Goal: Task Accomplishment & Management: Use online tool/utility

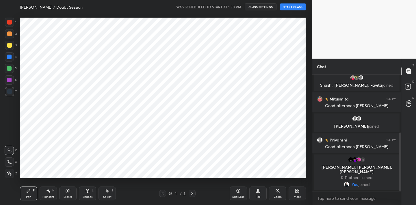
scroll to position [28715, 28594]
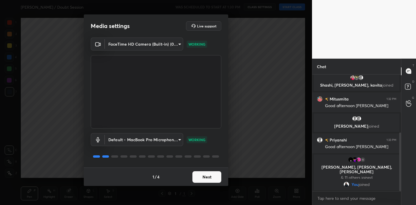
click at [207, 181] on button "Next" at bounding box center [206, 177] width 29 height 12
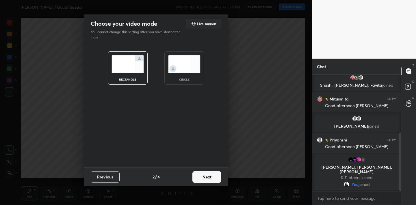
click at [207, 181] on button "Next" at bounding box center [206, 177] width 29 height 12
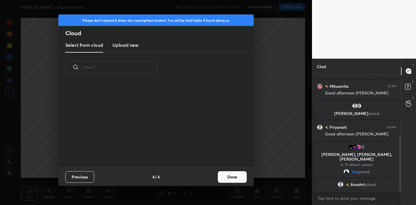
scroll to position [85, 185]
click at [226, 177] on button "Done" at bounding box center [232, 177] width 29 height 12
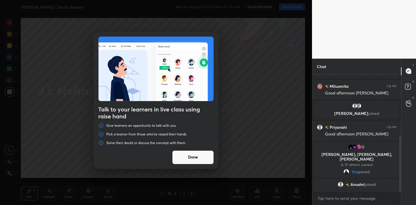
click at [203, 157] on button "Done" at bounding box center [193, 157] width 42 height 14
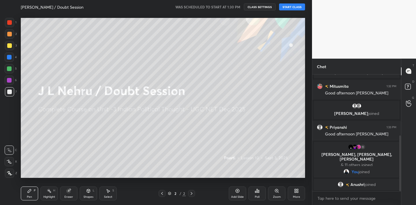
click at [293, 7] on button "START CLASS" at bounding box center [292, 6] width 26 height 7
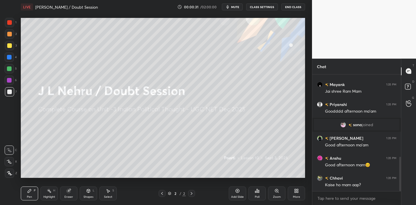
scroll to position [302, 0]
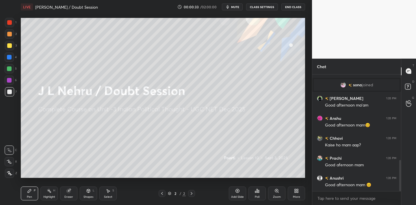
click at [11, 172] on icon at bounding box center [9, 173] width 5 height 4
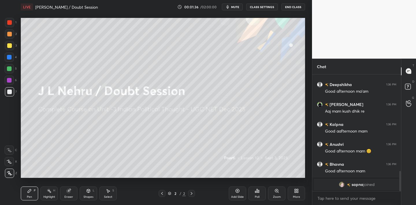
scroll to position [562, 0]
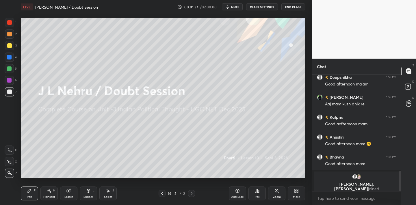
click at [233, 8] on span "mute" at bounding box center [235, 7] width 8 height 4
click at [233, 8] on span "unmute" at bounding box center [234, 7] width 12 height 4
click at [237, 8] on span "mute" at bounding box center [235, 7] width 8 height 4
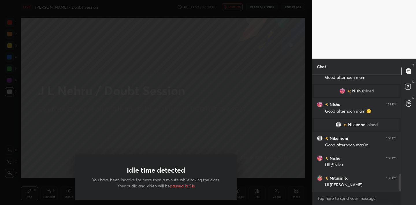
scroll to position [687, 0]
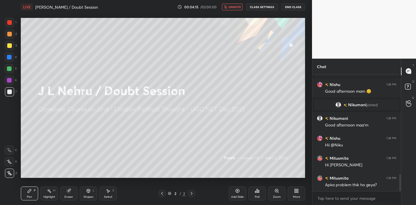
click at [229, 6] on span "unmute" at bounding box center [234, 7] width 12 height 4
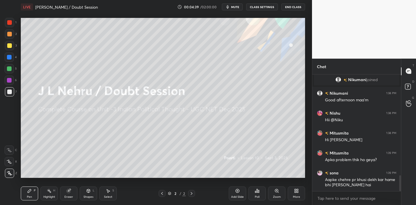
scroll to position [737, 0]
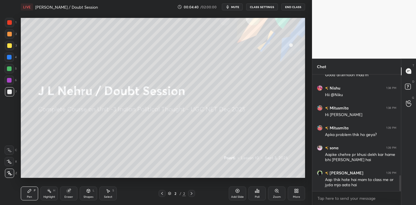
click at [292, 189] on div "More" at bounding box center [296, 194] width 17 height 14
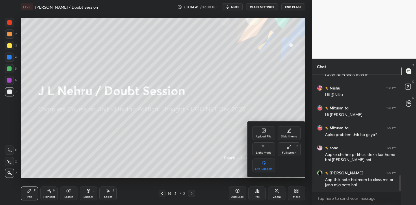
scroll to position [762, 0]
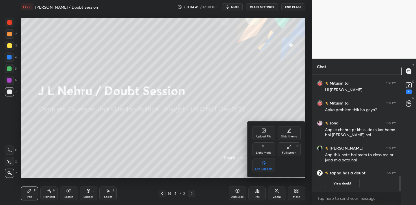
click at [264, 131] on icon at bounding box center [263, 130] width 3 height 3
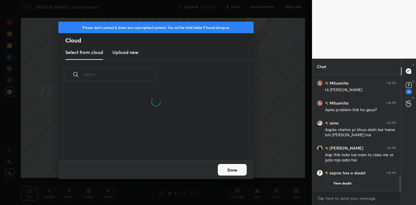
scroll to position [71, 185]
click at [125, 53] on h3 "Upload new" at bounding box center [125, 52] width 26 height 7
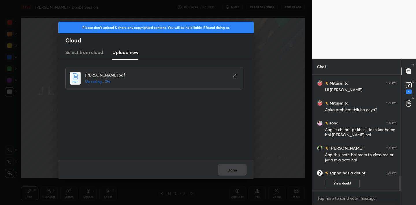
click at [236, 171] on div "Done" at bounding box center [155, 170] width 195 height 18
click at [236, 171] on button "Done" at bounding box center [232, 170] width 29 height 12
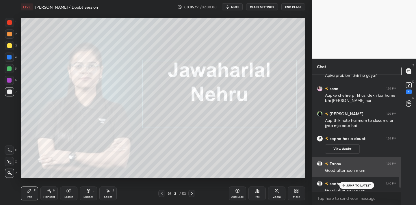
scroll to position [751, 0]
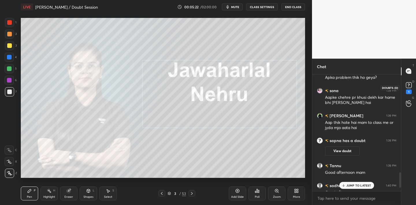
click at [407, 81] on icon at bounding box center [408, 85] width 9 height 9
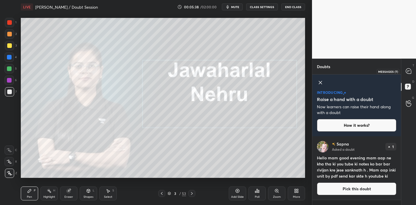
click at [406, 69] on icon at bounding box center [408, 70] width 5 height 5
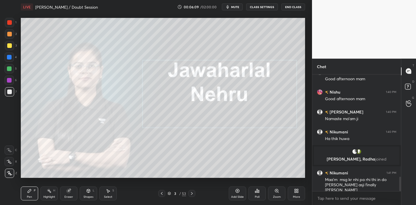
scroll to position [829, 0]
click at [257, 189] on icon at bounding box center [257, 191] width 5 height 5
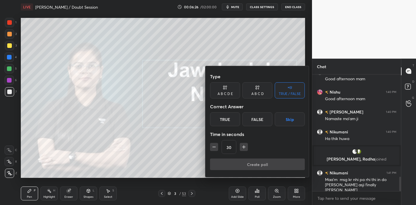
click at [225, 121] on div "True" at bounding box center [225, 119] width 30 height 14
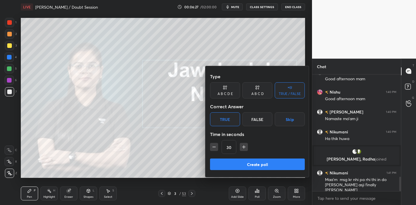
click at [259, 163] on button "Create poll" at bounding box center [257, 165] width 95 height 12
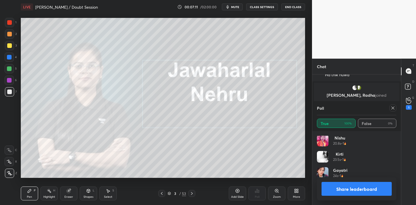
scroll to position [432, 0]
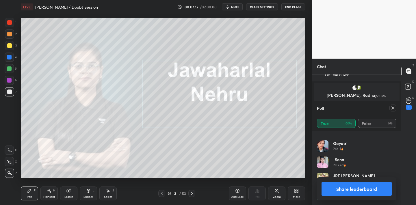
click at [395, 107] on icon at bounding box center [392, 108] width 5 height 5
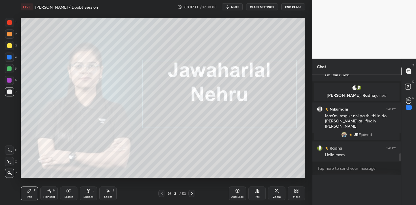
scroll to position [0, 0]
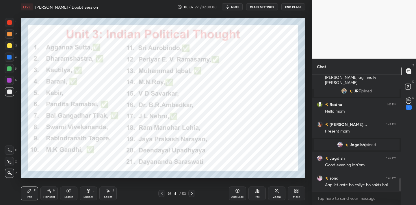
drag, startPoint x: 10, startPoint y: 22, endPoint x: 13, endPoint y: 20, distance: 3.9
click at [10, 22] on div at bounding box center [9, 22] width 5 height 5
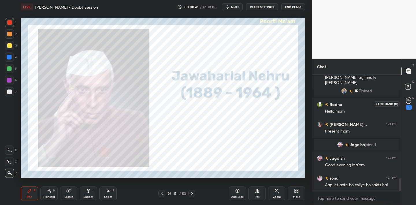
click at [408, 98] on icon at bounding box center [408, 100] width 5 height 7
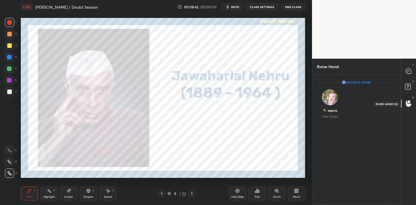
scroll to position [2, 2]
click at [408, 69] on icon at bounding box center [408, 70] width 5 height 5
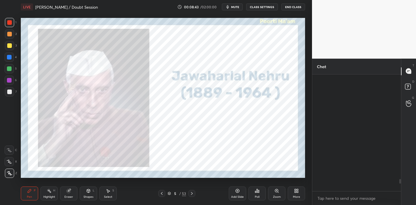
scroll to position [115, 87]
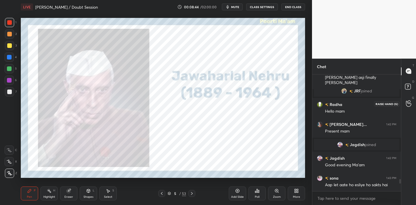
click at [409, 102] on icon at bounding box center [408, 103] width 5 height 7
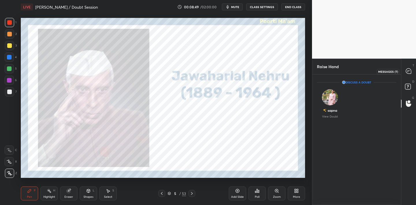
click at [407, 72] on icon at bounding box center [408, 70] width 5 height 5
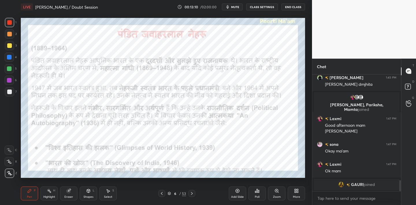
scroll to position [1120, 0]
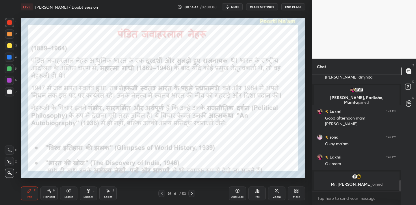
click at [70, 195] on div "Eraser" at bounding box center [68, 194] width 17 height 14
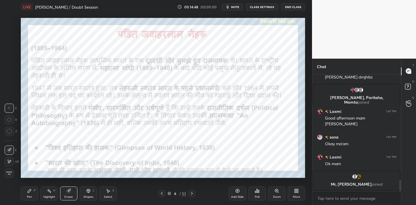
click at [12, 173] on span "Erase all" at bounding box center [9, 173] width 9 height 4
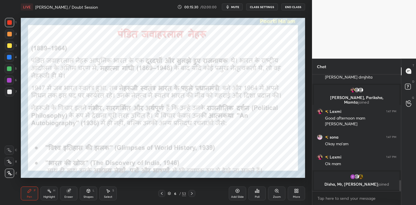
scroll to position [1125, 0]
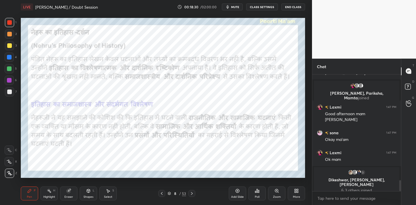
click at [71, 192] on div "Eraser" at bounding box center [68, 194] width 17 height 14
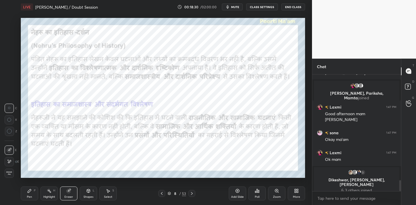
click at [10, 172] on span "Erase all" at bounding box center [9, 173] width 9 height 4
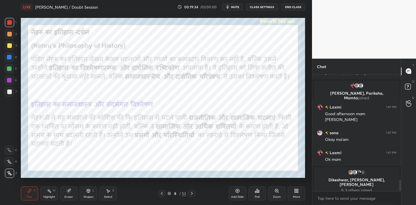
scroll to position [1117, 0]
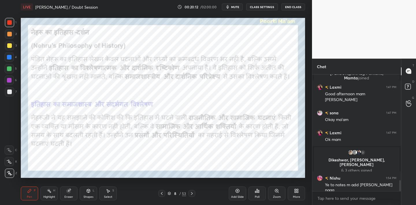
drag, startPoint x: 70, startPoint y: 195, endPoint x: 71, endPoint y: 192, distance: 3.3
click at [70, 196] on div "Eraser" at bounding box center [68, 197] width 9 height 3
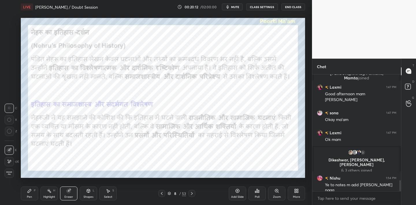
click at [9, 174] on span "Erase all" at bounding box center [9, 173] width 9 height 4
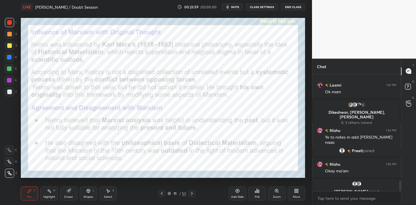
scroll to position [1167, 0]
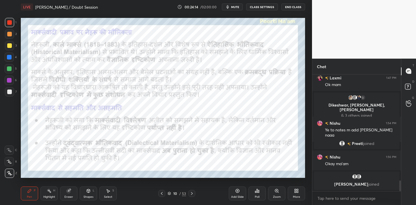
click at [67, 196] on div "Eraser" at bounding box center [68, 197] width 9 height 3
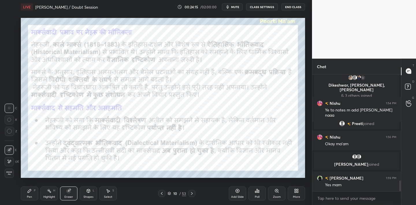
click at [10, 174] on span "Erase all" at bounding box center [9, 173] width 9 height 4
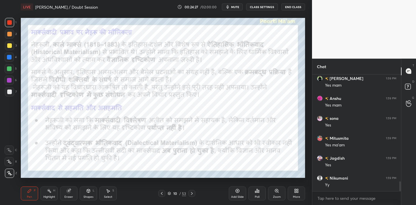
scroll to position [1295, 0]
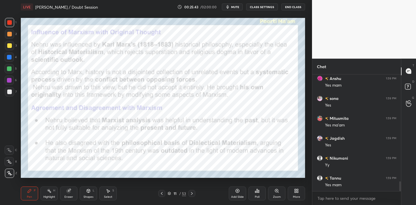
click at [69, 192] on icon at bounding box center [69, 191] width 4 height 4
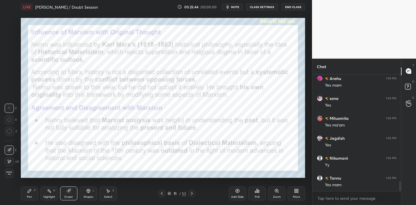
click at [9, 174] on span "Erase all" at bounding box center [9, 173] width 9 height 4
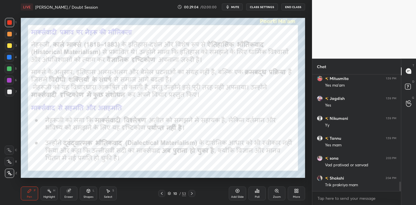
scroll to position [1355, 0]
click at [66, 196] on div "Eraser" at bounding box center [68, 197] width 9 height 3
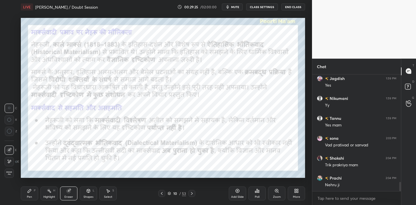
click at [24, 194] on div "Pen P" at bounding box center [29, 194] width 17 height 14
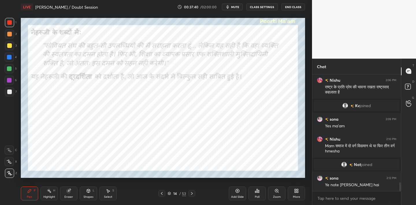
scroll to position [1463, 0]
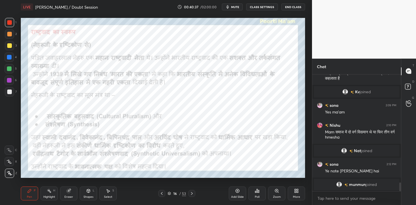
click at [237, 6] on span "mute" at bounding box center [235, 7] width 8 height 4
click at [235, 7] on span "unmute" at bounding box center [234, 7] width 12 height 4
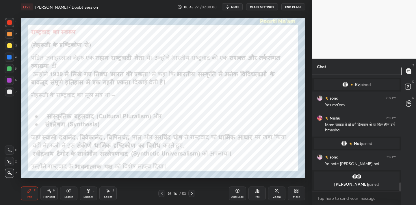
click at [71, 191] on div "Eraser" at bounding box center [68, 194] width 17 height 14
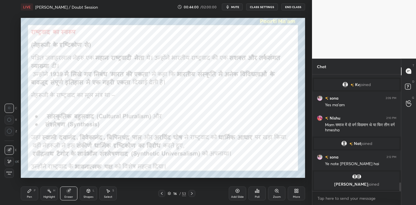
drag, startPoint x: 10, startPoint y: 173, endPoint x: 12, endPoint y: 169, distance: 4.8
click at [10, 173] on span "Erase all" at bounding box center [9, 173] width 9 height 4
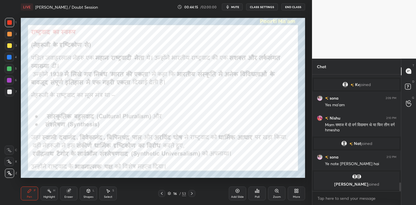
click at [12, 154] on div "1 2 3 4 5 6 7 C X Z C X Z E E Erase all H H LIVE [PERSON_NAME] / Doubt Session …" at bounding box center [153, 102] width 307 height 205
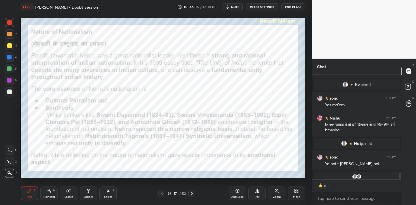
scroll to position [1482, 0]
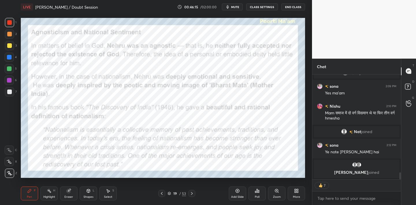
type textarea "x"
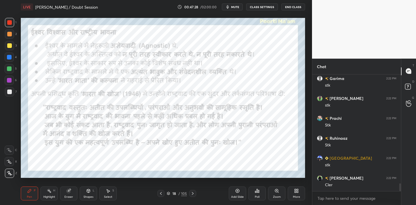
scroll to position [1673, 0]
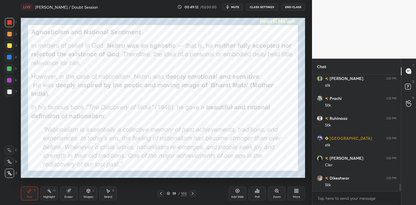
click at [236, 9] on span "mute" at bounding box center [235, 7] width 8 height 4
click at [233, 7] on span "unmute" at bounding box center [234, 7] width 12 height 4
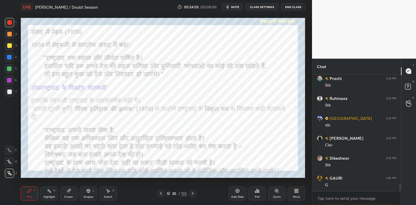
scroll to position [1713, 0]
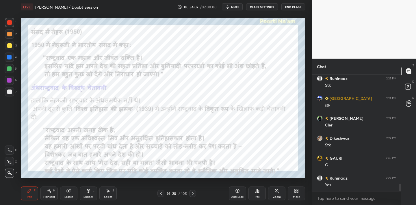
click at [256, 196] on div "Poll" at bounding box center [257, 197] width 5 height 3
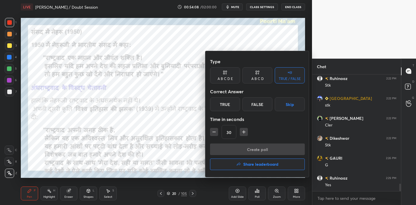
scroll to position [1733, 0]
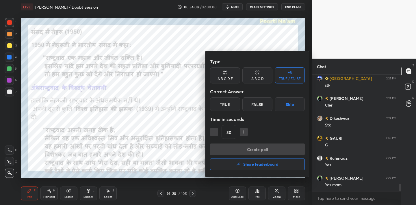
click at [226, 105] on div "True" at bounding box center [225, 104] width 30 height 14
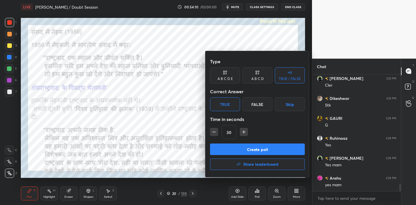
scroll to position [1773, 0]
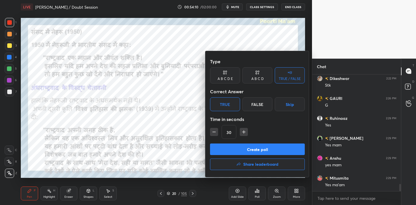
click at [237, 151] on button "Create poll" at bounding box center [257, 150] width 95 height 12
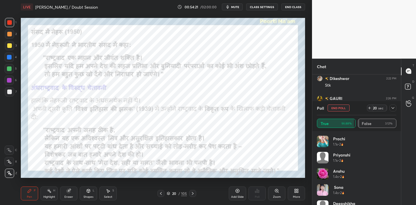
scroll to position [1823, 0]
click at [393, 108] on icon at bounding box center [392, 108] width 3 height 2
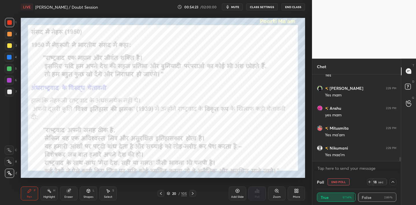
scroll to position [0, 0]
click at [393, 180] on icon at bounding box center [392, 182] width 5 height 5
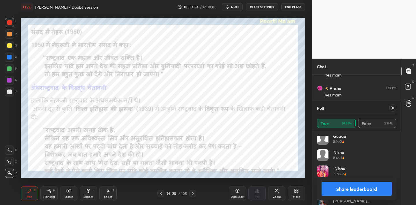
scroll to position [519, 0]
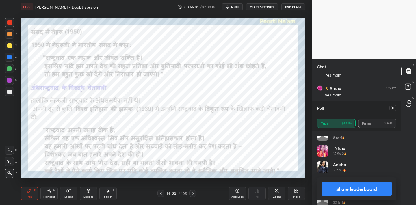
click at [394, 109] on icon at bounding box center [392, 108] width 5 height 5
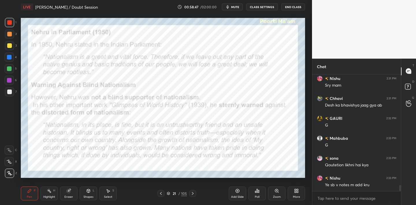
scroll to position [2151, 0]
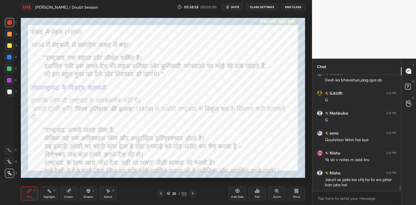
click at [155, 178] on div "Setting up your live class Poll for secs No correct answer Start poll" at bounding box center [162, 98] width 289 height 168
click at [245, 178] on div "LIVE [PERSON_NAME] / Doubt Session 00:59:01 / 02:00:00 mute CLASS SETTINGS End …" at bounding box center [162, 102] width 289 height 205
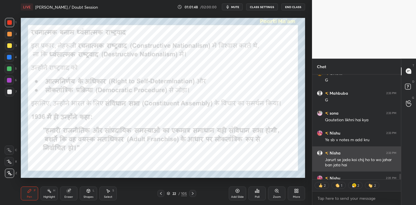
scroll to position [2183, 0]
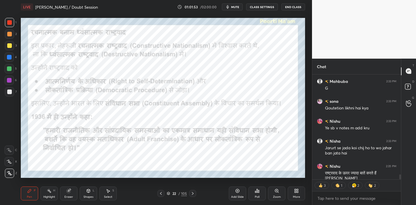
click at [233, 8] on span "mute" at bounding box center [235, 7] width 8 height 4
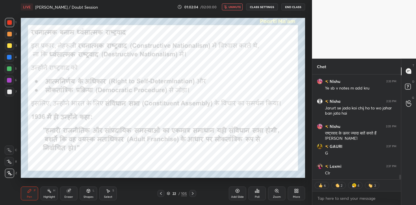
click at [237, 8] on span "unmute" at bounding box center [234, 7] width 12 height 4
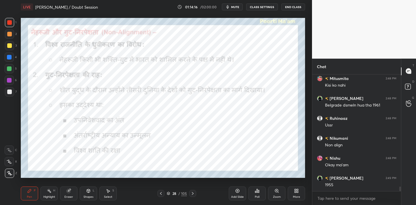
scroll to position [2774, 0]
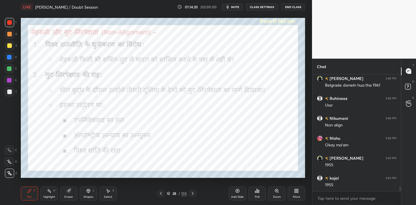
click at [237, 8] on span "mute" at bounding box center [235, 7] width 8 height 4
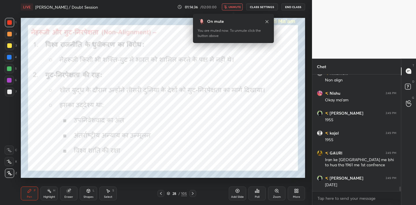
click at [236, 5] on span "unmute" at bounding box center [234, 7] width 12 height 4
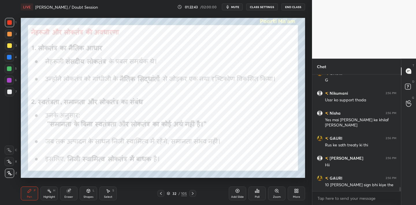
scroll to position [3209, 0]
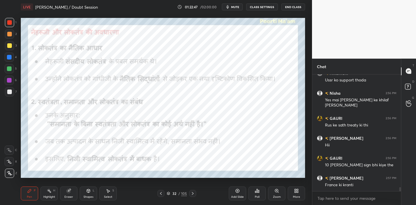
click at [233, 7] on span "mute" at bounding box center [235, 7] width 8 height 4
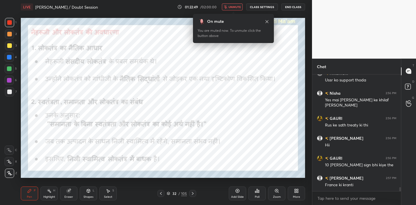
drag, startPoint x: 234, startPoint y: 7, endPoint x: 238, endPoint y: 7, distance: 3.5
click at [235, 7] on span "unmute" at bounding box center [234, 7] width 12 height 4
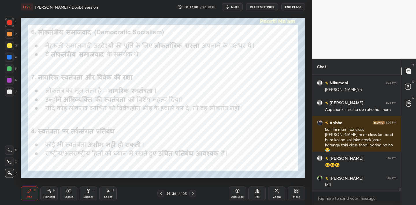
scroll to position [4126, 0]
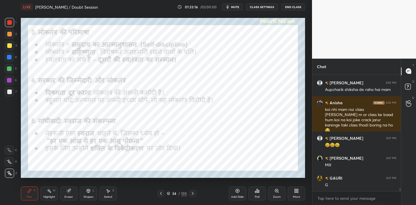
click at [69, 194] on div "Eraser" at bounding box center [68, 194] width 17 height 14
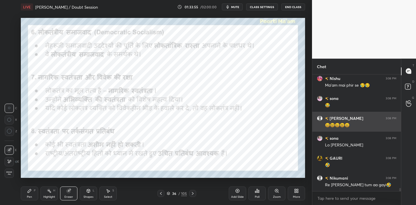
scroll to position [4266, 0]
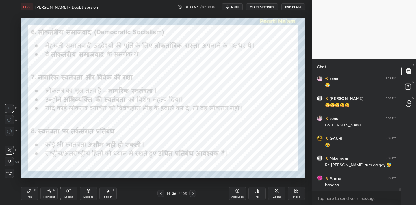
click at [34, 193] on div "Pen P" at bounding box center [29, 194] width 17 height 14
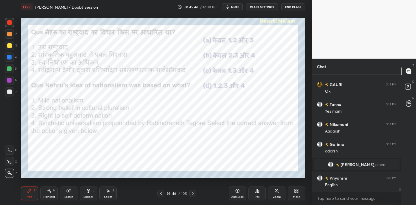
scroll to position [4227, 0]
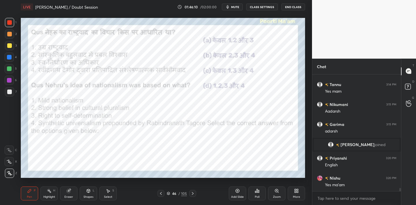
click at [261, 193] on div "Poll" at bounding box center [256, 194] width 17 height 14
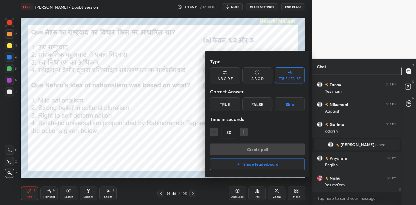
drag, startPoint x: 258, startPoint y: 78, endPoint x: 264, endPoint y: 94, distance: 16.5
click at [258, 78] on div "A B C D" at bounding box center [257, 78] width 12 height 3
drag, startPoint x: 187, startPoint y: 135, endPoint x: 192, endPoint y: 139, distance: 6.2
click at [187, 137] on div at bounding box center [208, 102] width 416 height 205
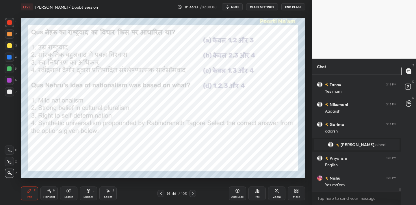
click at [257, 192] on icon at bounding box center [257, 190] width 1 height 3
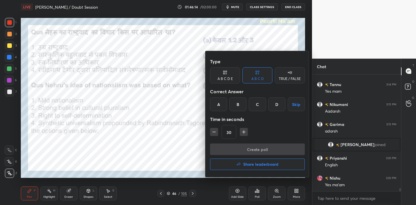
click at [239, 105] on div "B" at bounding box center [237, 104] width 17 height 14
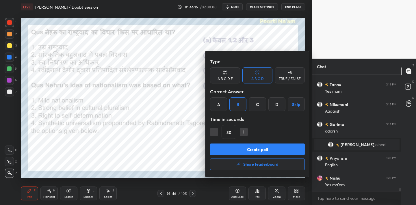
drag, startPoint x: 247, startPoint y: 147, endPoint x: 250, endPoint y: 143, distance: 5.3
click at [247, 147] on button "Create poll" at bounding box center [257, 150] width 95 height 12
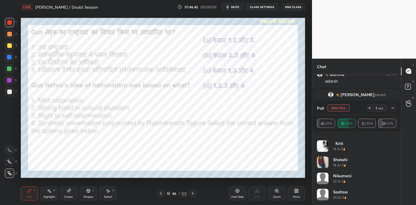
scroll to position [4297, 0]
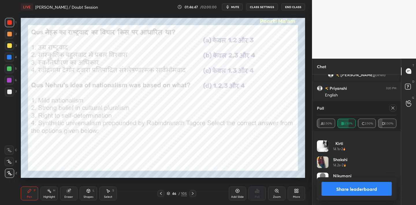
click at [394, 108] on icon at bounding box center [392, 108] width 5 height 5
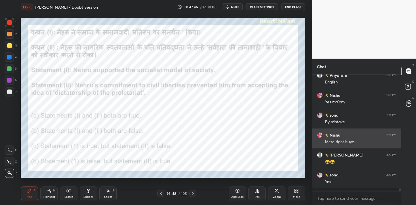
scroll to position [4307, 0]
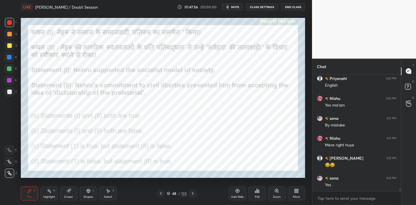
click at [258, 197] on div "Poll" at bounding box center [257, 197] width 5 height 3
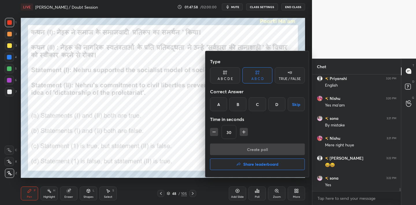
click at [239, 108] on div "B" at bounding box center [237, 104] width 17 height 14
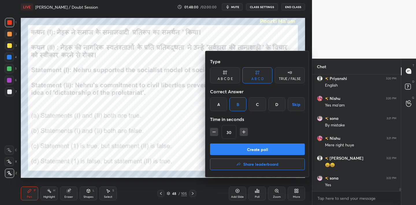
click at [217, 107] on div "A" at bounding box center [218, 104] width 17 height 14
click at [235, 152] on button "Create poll" at bounding box center [257, 150] width 95 height 12
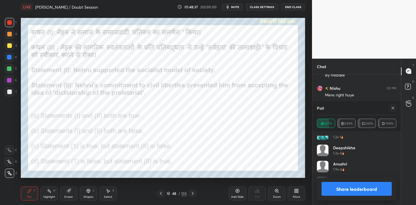
scroll to position [0, 0]
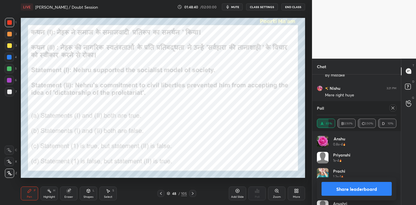
click at [395, 108] on icon at bounding box center [392, 108] width 5 height 5
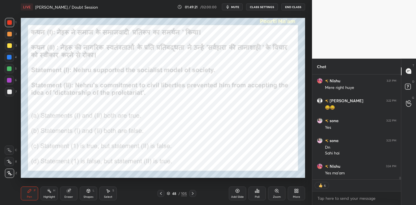
scroll to position [4384, 0]
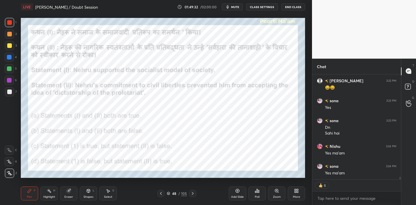
type textarea "x"
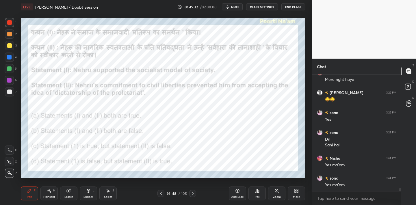
scroll to position [4372, 0]
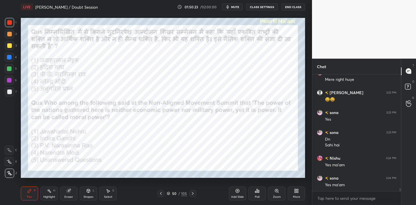
click at [256, 196] on div "Poll" at bounding box center [257, 197] width 5 height 3
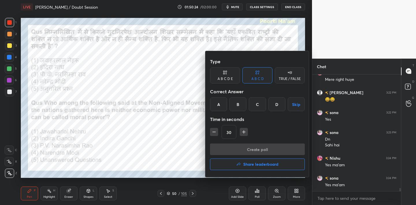
drag, startPoint x: 216, startPoint y: 131, endPoint x: 222, endPoint y: 130, distance: 6.0
click at [216, 131] on icon "button" at bounding box center [214, 132] width 6 height 6
type input "15"
drag, startPoint x: 222, startPoint y: 106, endPoint x: 230, endPoint y: 118, distance: 15.1
click at [222, 106] on div "A" at bounding box center [218, 104] width 17 height 14
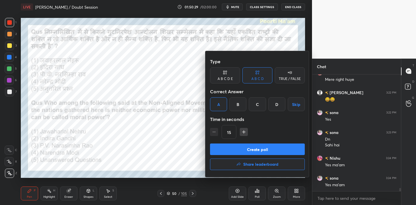
drag, startPoint x: 228, startPoint y: 79, endPoint x: 235, endPoint y: 82, distance: 7.4
click at [229, 80] on div "A B C D E" at bounding box center [224, 78] width 15 height 3
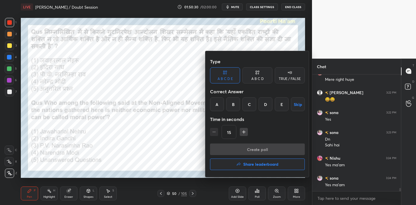
click at [219, 106] on div "A" at bounding box center [217, 104] width 14 height 14
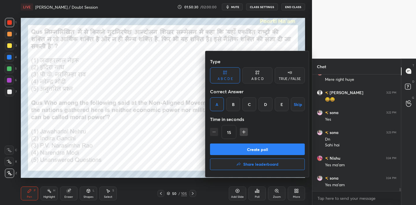
click at [244, 149] on button "Create poll" at bounding box center [257, 150] width 95 height 12
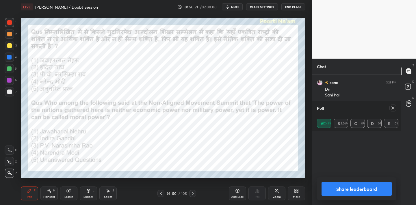
scroll to position [8, 0]
click at [392, 106] on icon at bounding box center [392, 108] width 5 height 5
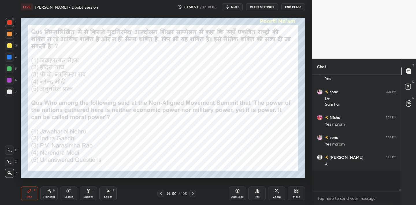
scroll to position [4410, 0]
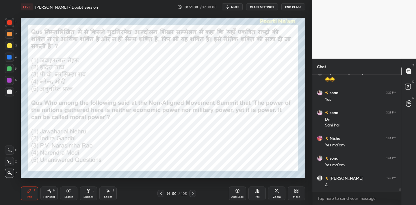
click at [70, 196] on div "Eraser" at bounding box center [68, 197] width 9 height 3
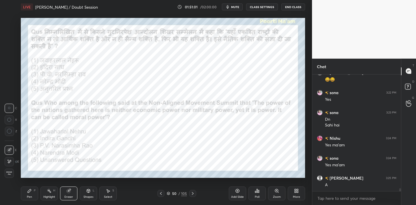
click at [9, 174] on span "Erase all" at bounding box center [9, 173] width 9 height 4
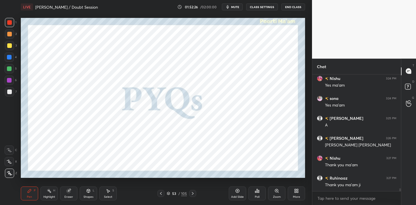
scroll to position [4492, 0]
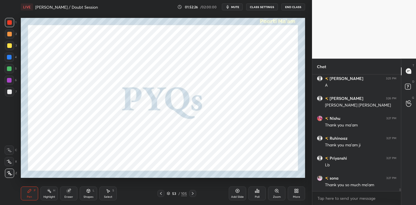
click at [259, 196] on div "Poll" at bounding box center [257, 197] width 5 height 3
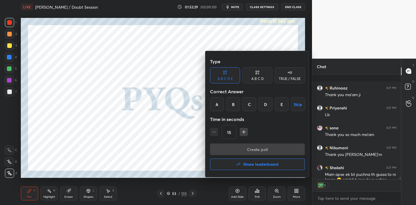
scroll to position [4574, 0]
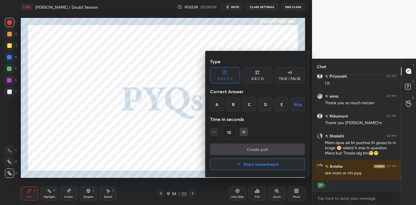
click at [292, 74] on icon at bounding box center [289, 73] width 5 height 6
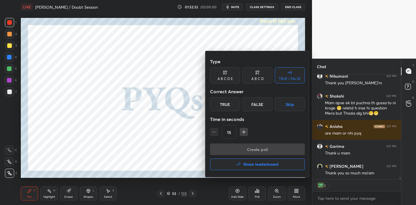
type textarea "x"
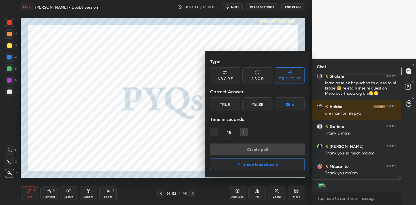
click at [243, 130] on icon "button" at bounding box center [244, 132] width 6 height 6
type input "30"
click at [227, 107] on div "True" at bounding box center [225, 104] width 30 height 14
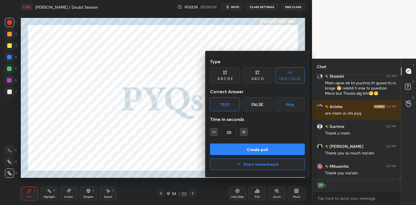
scroll to position [4654, 0]
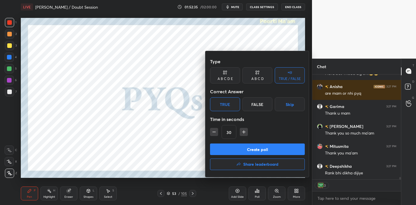
click at [269, 153] on button "Create poll" at bounding box center [257, 150] width 95 height 12
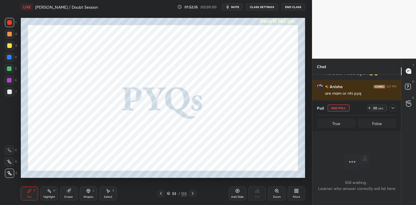
scroll to position [2, 2]
click at [392, 107] on icon at bounding box center [392, 108] width 5 height 5
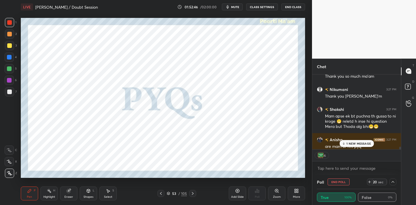
scroll to position [85, 87]
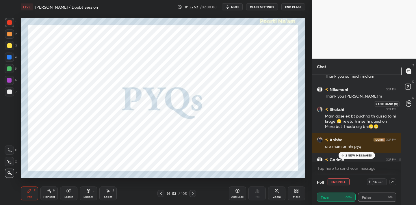
click at [407, 107] on div at bounding box center [409, 103] width 12 height 10
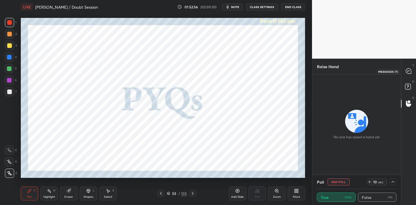
click at [410, 75] on div at bounding box center [409, 71] width 12 height 10
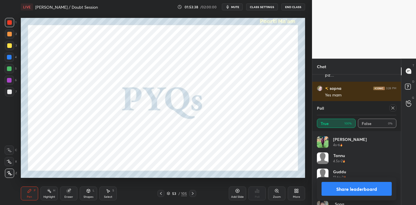
scroll to position [504, 0]
click at [394, 109] on icon at bounding box center [392, 108] width 5 height 5
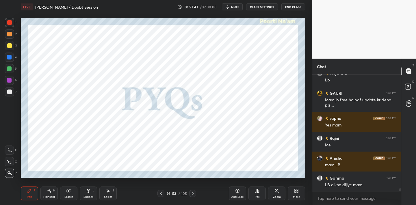
click at [263, 196] on div "Poll" at bounding box center [256, 194] width 17 height 14
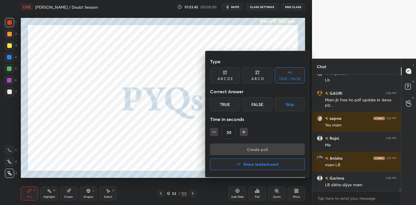
click at [230, 109] on div "True" at bounding box center [225, 104] width 30 height 14
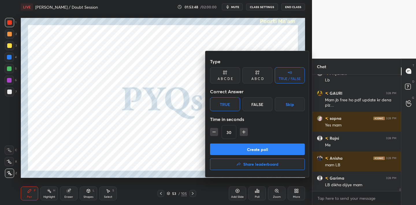
click at [268, 162] on h4 "Share leaderboard" at bounding box center [260, 164] width 35 height 4
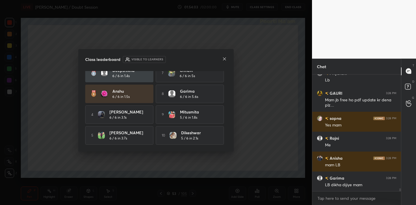
click at [224, 62] on div at bounding box center [224, 59] width 5 height 6
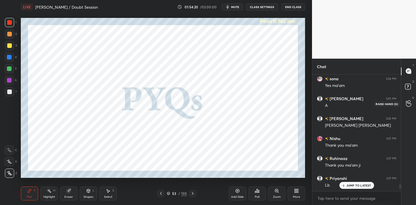
click at [407, 101] on icon at bounding box center [408, 104] width 5 height 6
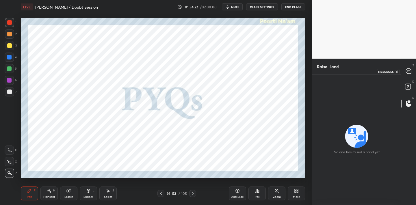
click at [406, 74] on icon at bounding box center [409, 71] width 6 height 6
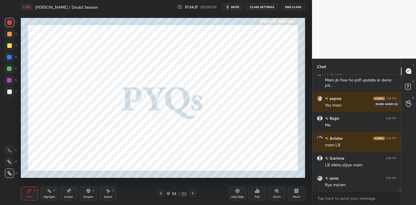
click at [408, 103] on icon at bounding box center [408, 103] width 5 height 7
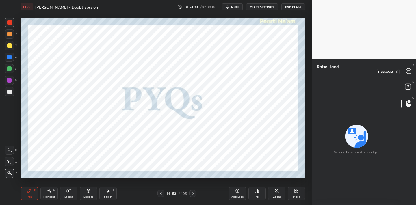
click at [410, 72] on icon at bounding box center [408, 70] width 5 height 5
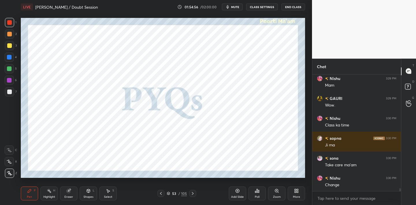
scroll to position [4836, 0]
click at [291, 8] on button "End Class" at bounding box center [293, 6] width 24 height 7
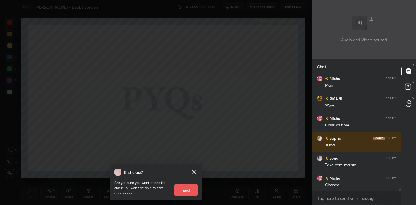
click at [190, 188] on button "End" at bounding box center [185, 190] width 23 height 12
type textarea "x"
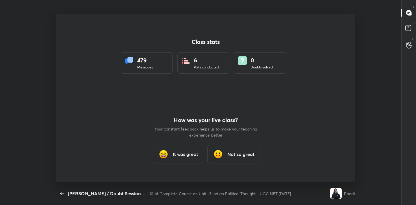
scroll to position [0, 0]
